Goal: Information Seeking & Learning: Learn about a topic

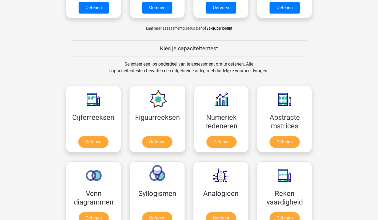
scroll to position [180, 0]
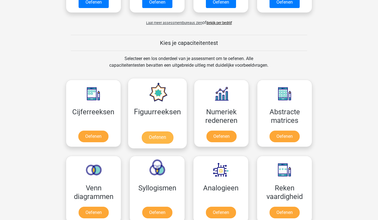
click at [152, 136] on link "Oefenen" at bounding box center [157, 137] width 32 height 12
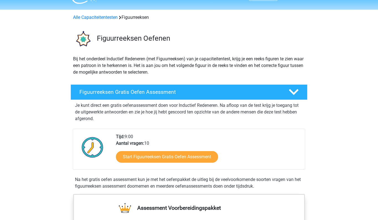
scroll to position [48, 0]
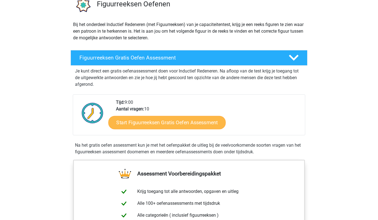
click at [152, 125] on link "Start Figuurreeksen Gratis Oefen Assessment" at bounding box center [167, 122] width 117 height 13
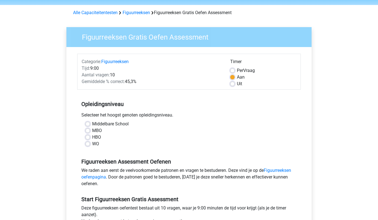
scroll to position [23, 0]
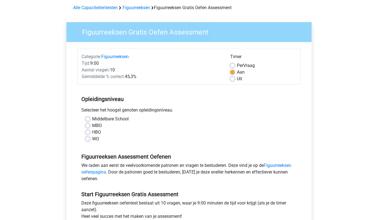
click at [92, 133] on label "HBO" at bounding box center [96, 132] width 9 height 7
click at [87, 133] on input "HBO" at bounding box center [88, 132] width 4 height 6
radio input "true"
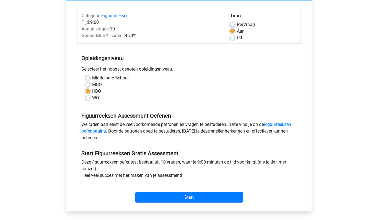
scroll to position [81, 0]
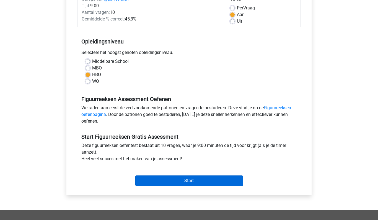
click at [162, 185] on input "Start" at bounding box center [189, 180] width 108 height 11
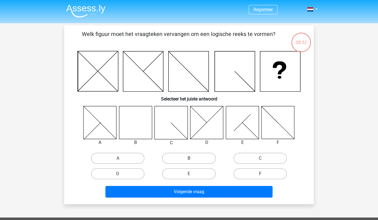
click at [193, 158] on label "B" at bounding box center [188, 158] width 53 height 11
click at [193, 158] on input "B" at bounding box center [191, 160] width 4 height 4
radio input "true"
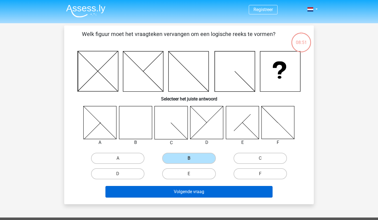
click at [186, 189] on button "Volgende vraag" at bounding box center [188, 192] width 167 height 12
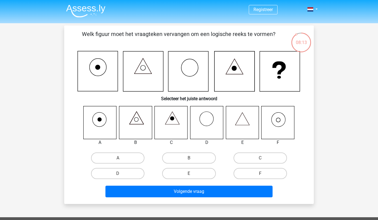
click at [277, 117] on icon at bounding box center [278, 122] width 33 height 33
click at [253, 171] on label "F" at bounding box center [260, 173] width 53 height 11
click at [260, 174] on input "F" at bounding box center [262, 176] width 4 height 4
radio input "true"
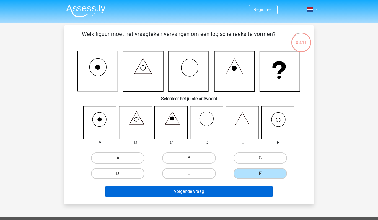
click at [239, 187] on button "Volgende vraag" at bounding box center [188, 192] width 167 height 12
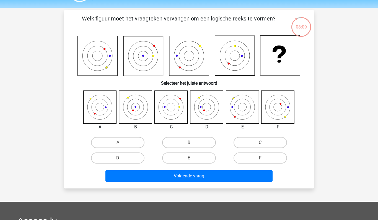
scroll to position [14, 0]
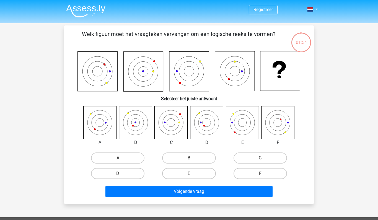
scroll to position [14, 0]
